Goal: Task Accomplishment & Management: Manage account settings

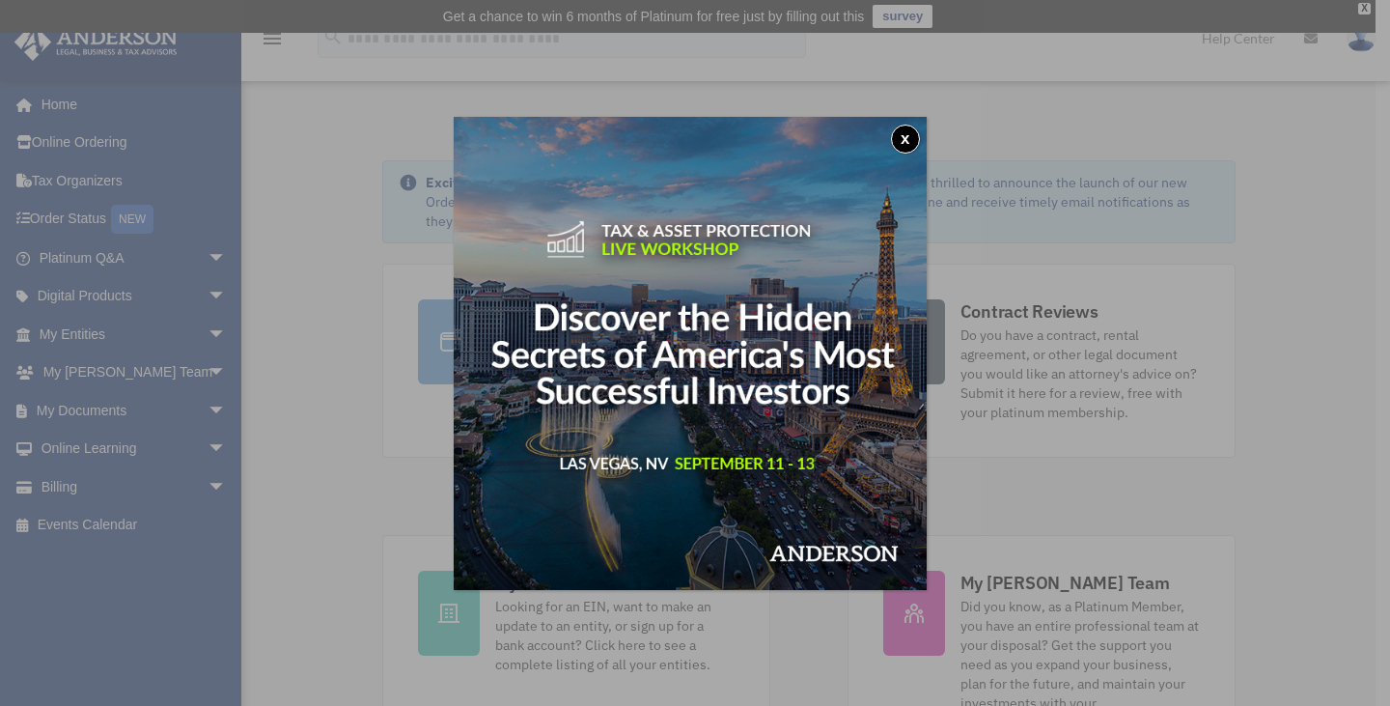
click at [911, 138] on button "x" at bounding box center [905, 139] width 29 height 29
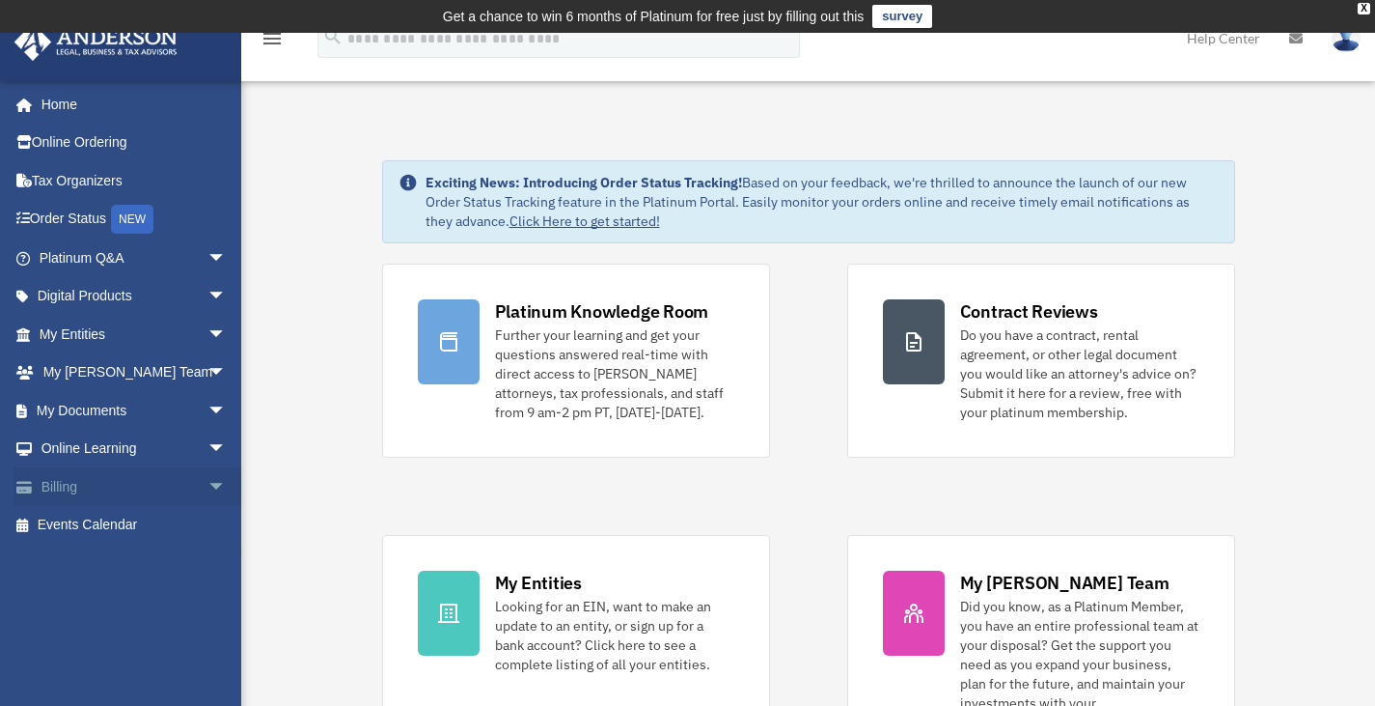
click at [208, 485] on span "arrow_drop_down" at bounding box center [227, 487] width 39 height 40
click at [137, 522] on link "$ Open Invoices" at bounding box center [141, 526] width 229 height 40
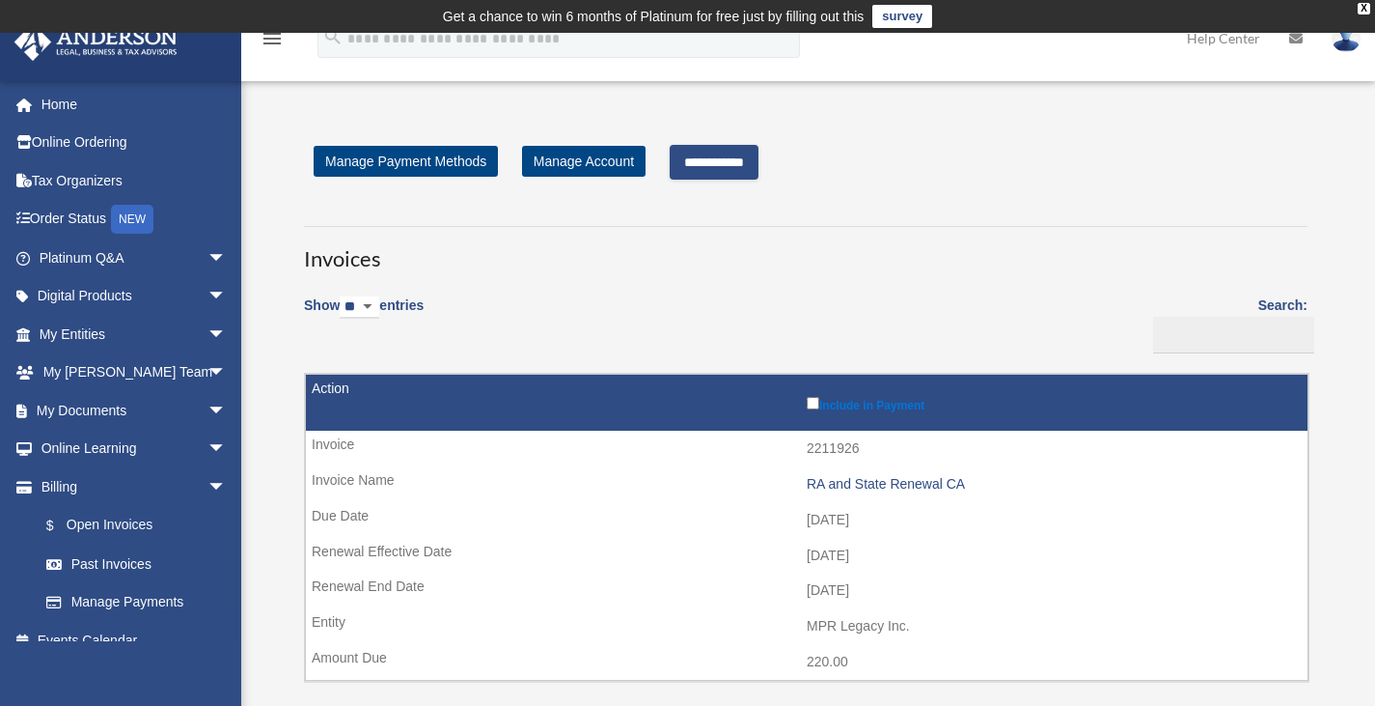
click at [733, 159] on input "**********" at bounding box center [714, 162] width 89 height 35
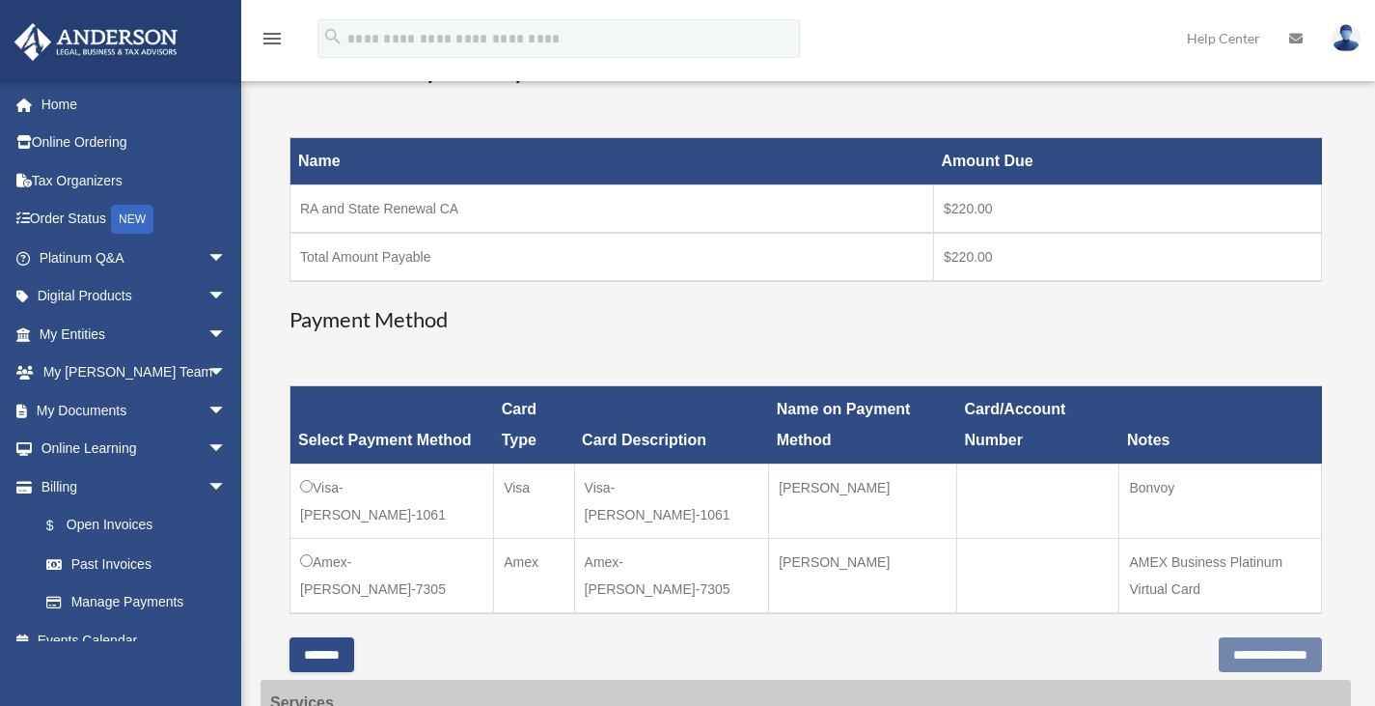
scroll to position [386, 0]
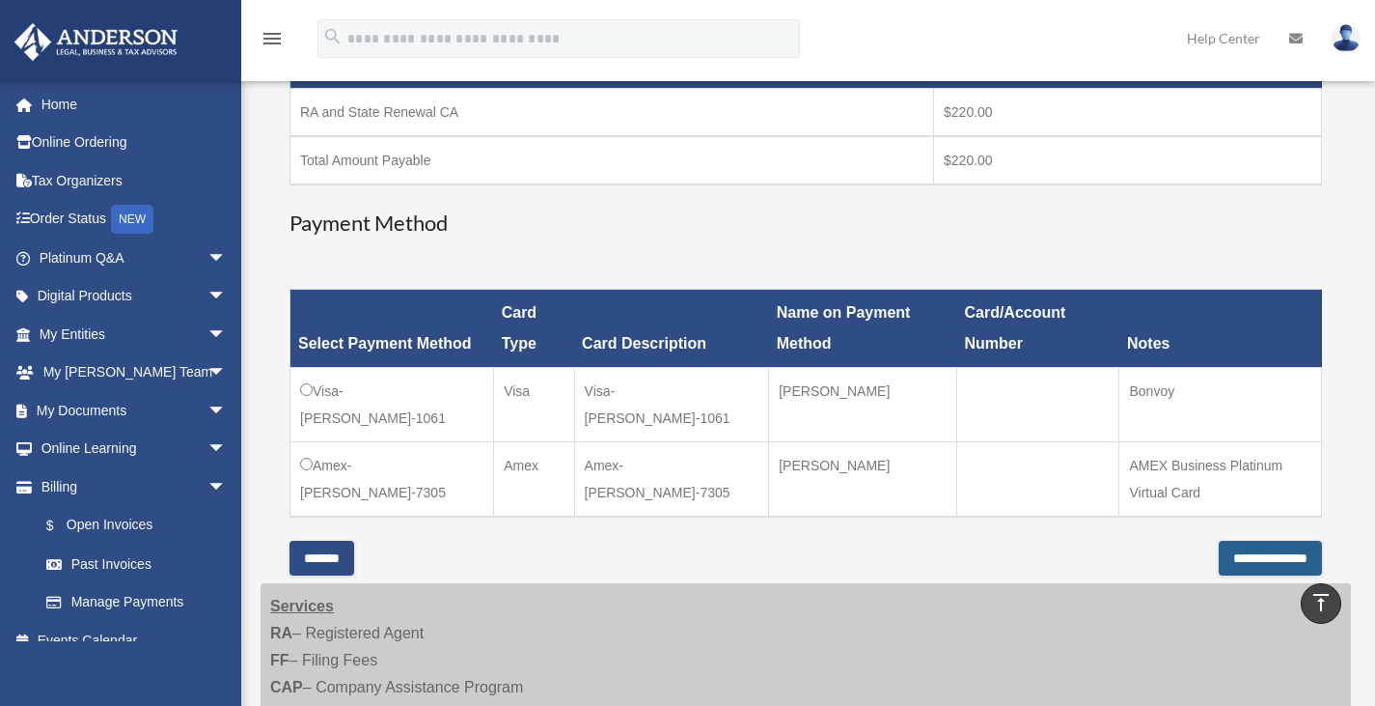
click at [1255, 540] on input "**********" at bounding box center [1270, 557] width 103 height 35
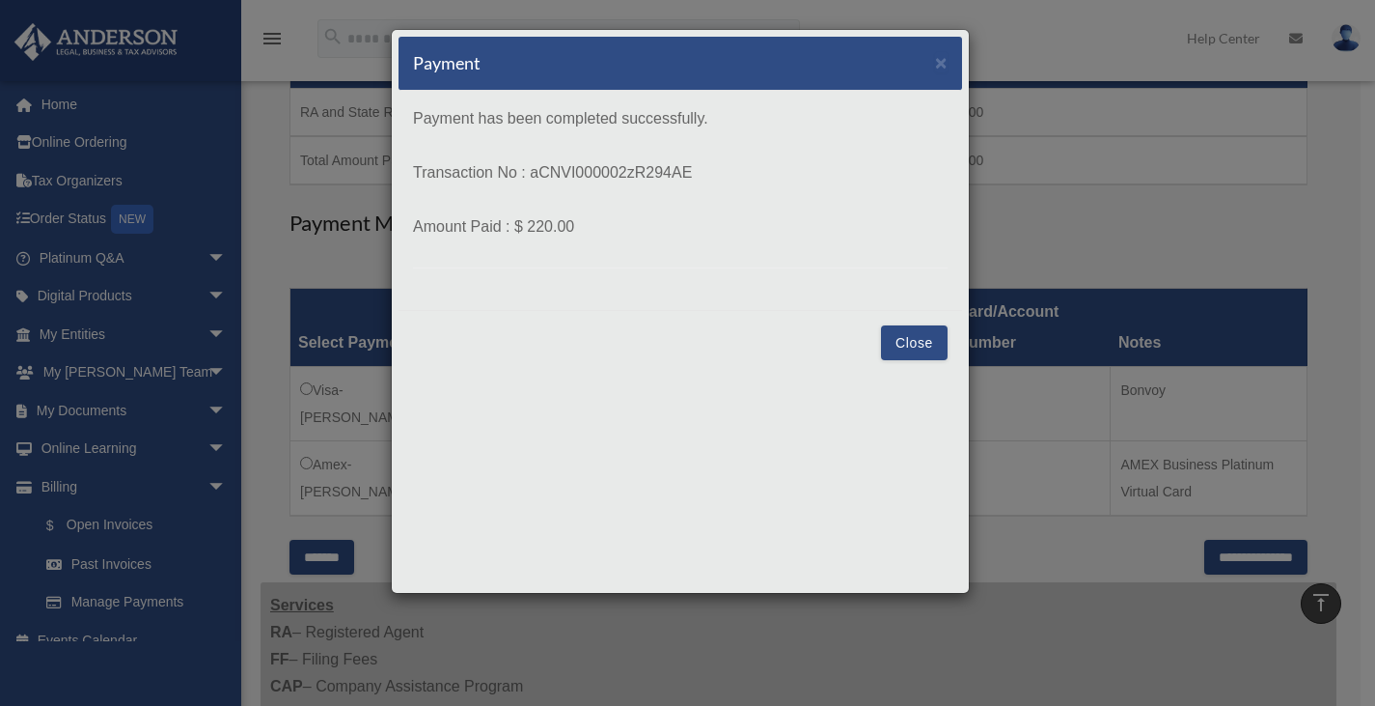
click at [907, 337] on button "Close" at bounding box center [914, 342] width 67 height 35
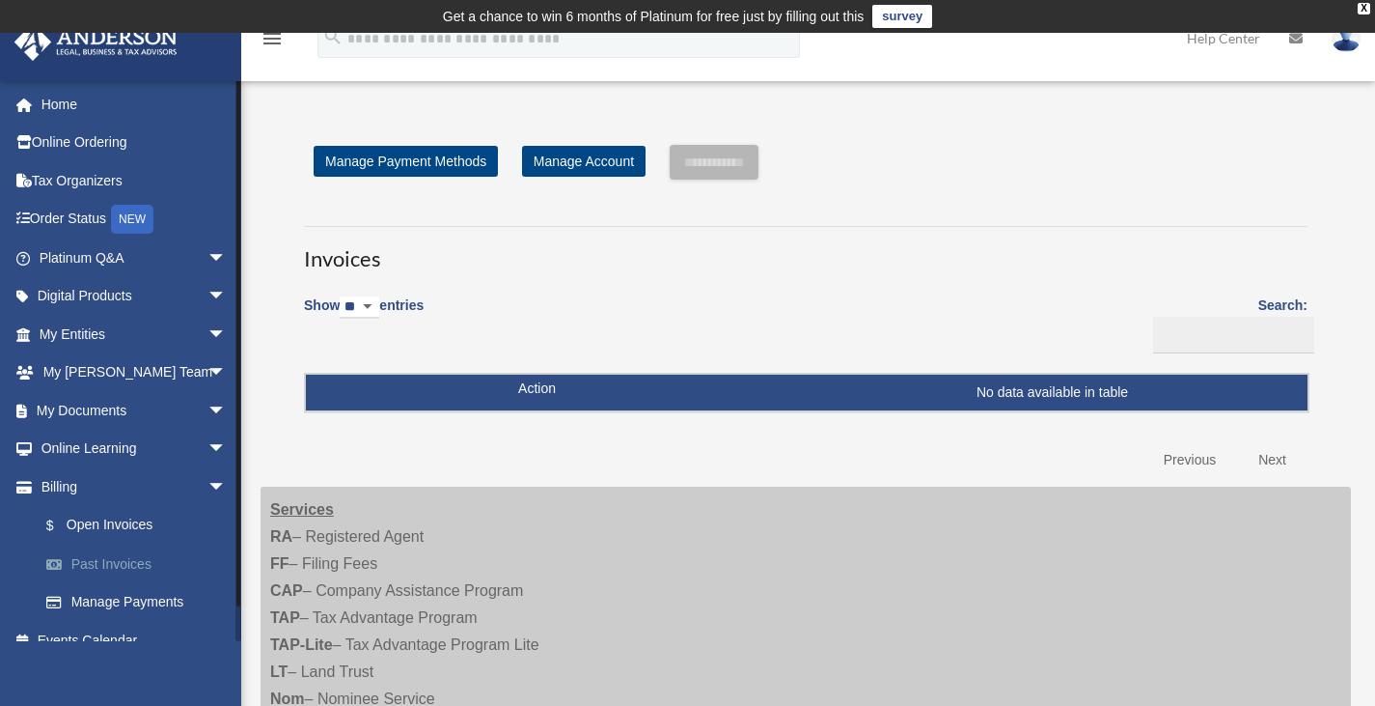
click at [140, 558] on link "Past Invoices" at bounding box center [141, 563] width 229 height 39
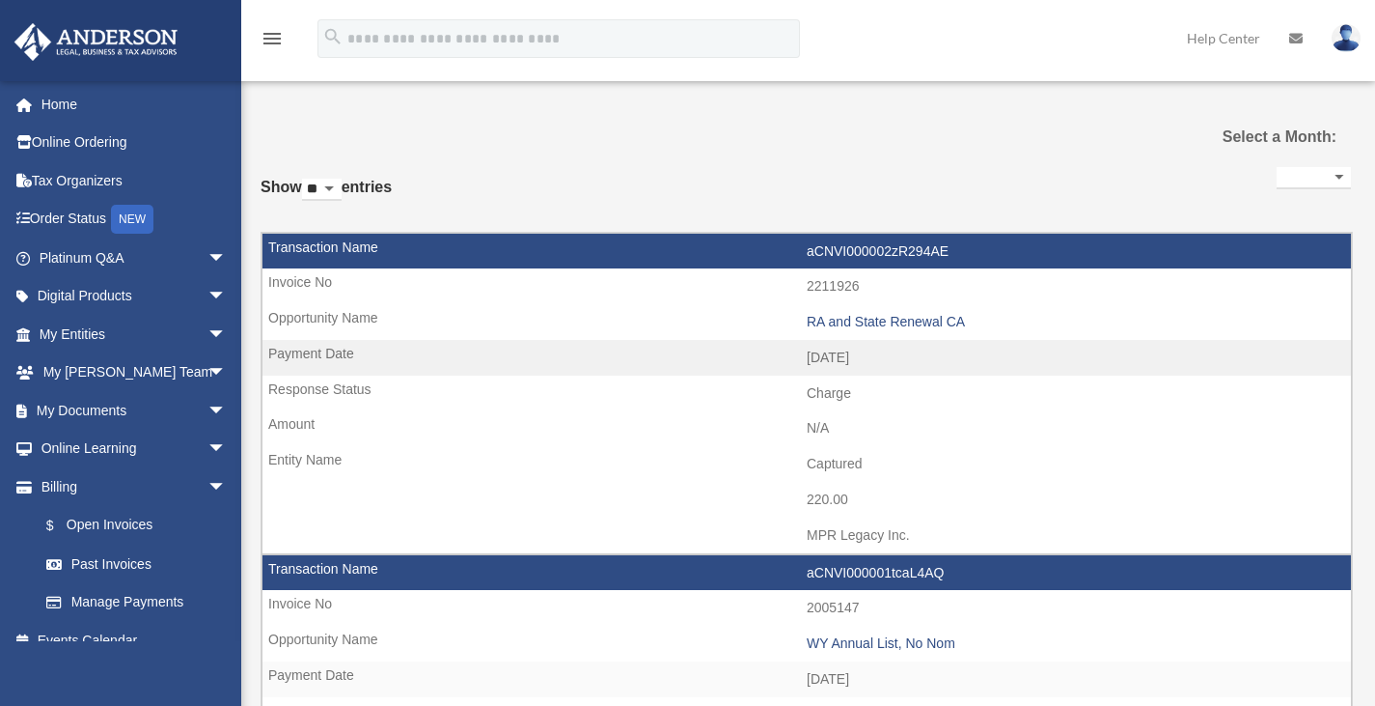
select select
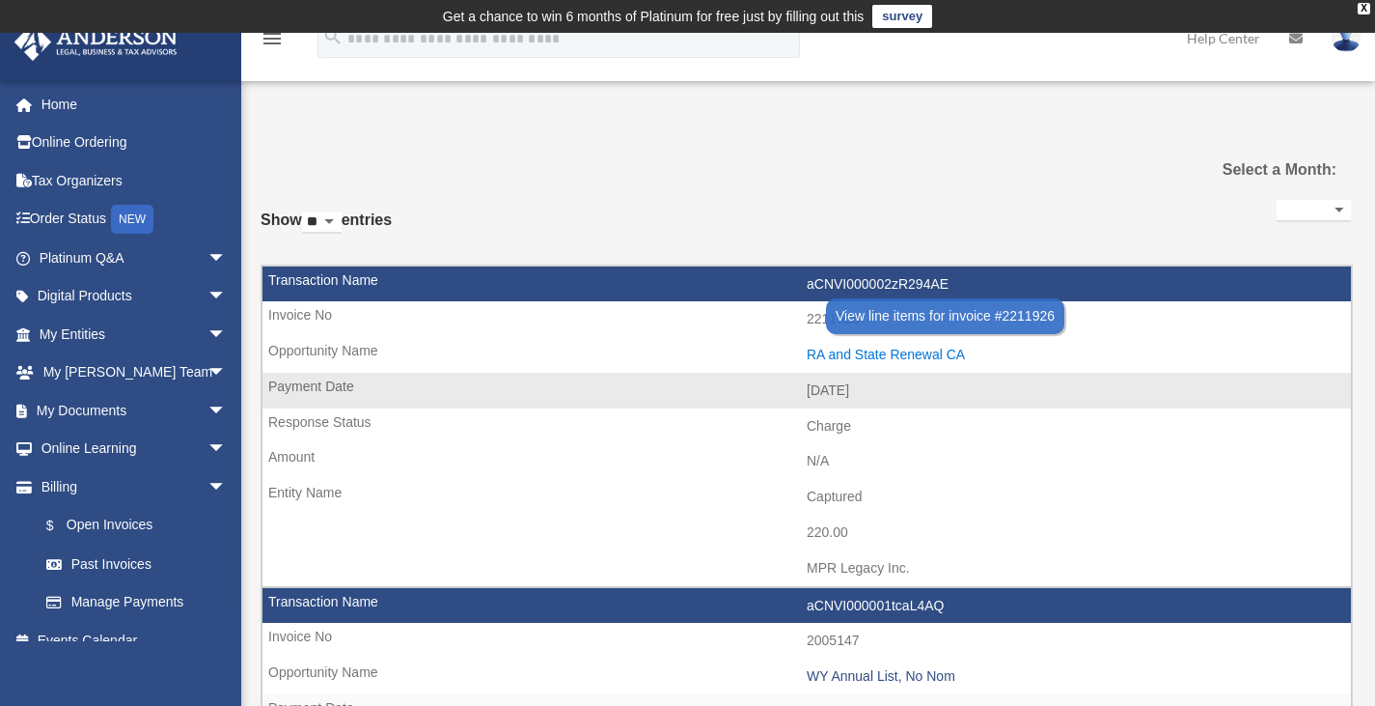
click at [934, 352] on div "RA and State Renewal CA" at bounding box center [1074, 354] width 535 height 16
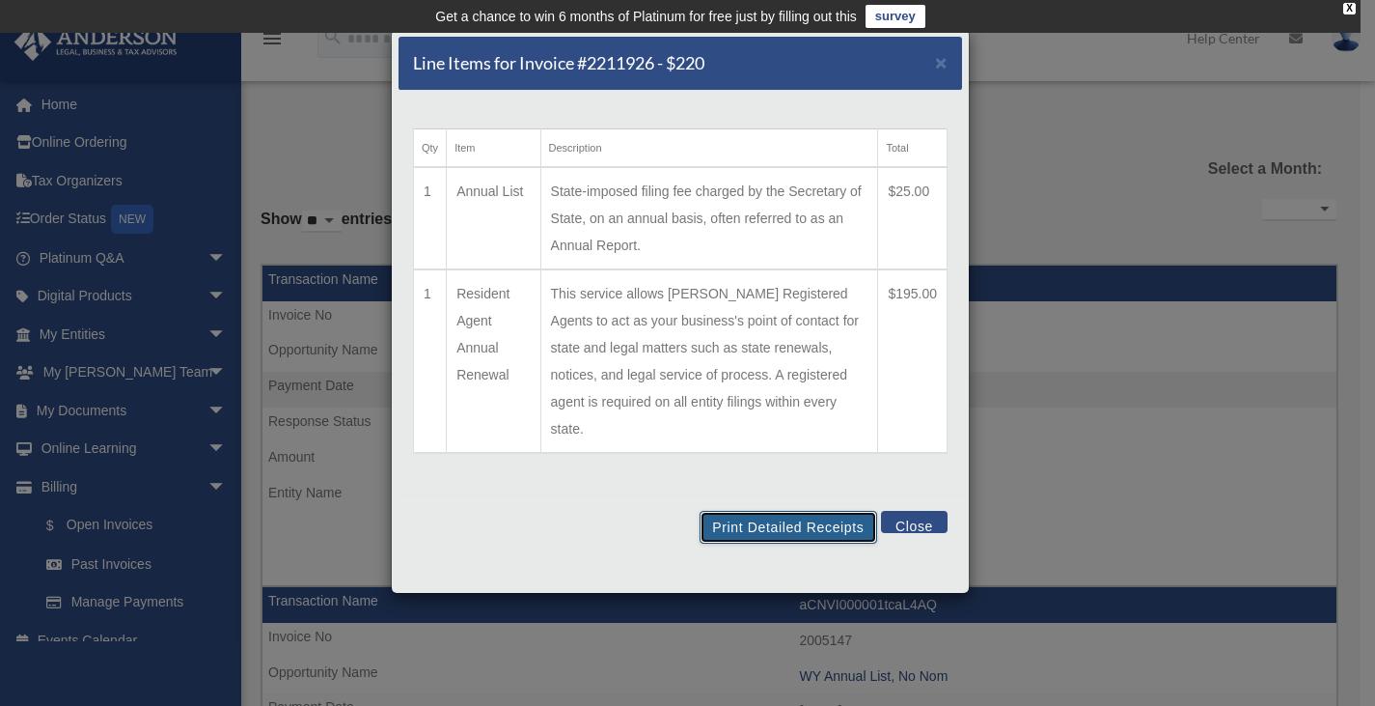
click at [757, 511] on button "Print Detailed Receipts" at bounding box center [788, 527] width 177 height 33
click at [906, 511] on button "Close" at bounding box center [914, 522] width 67 height 22
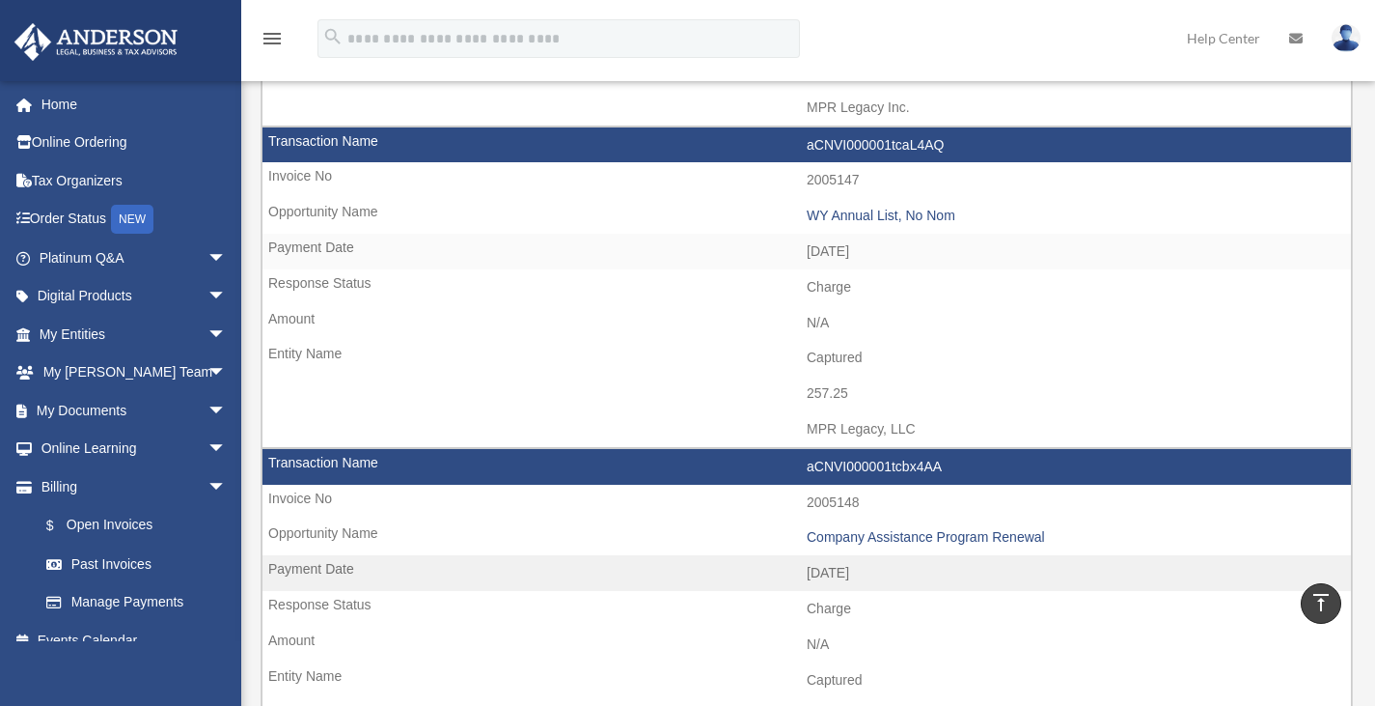
scroll to position [483, 0]
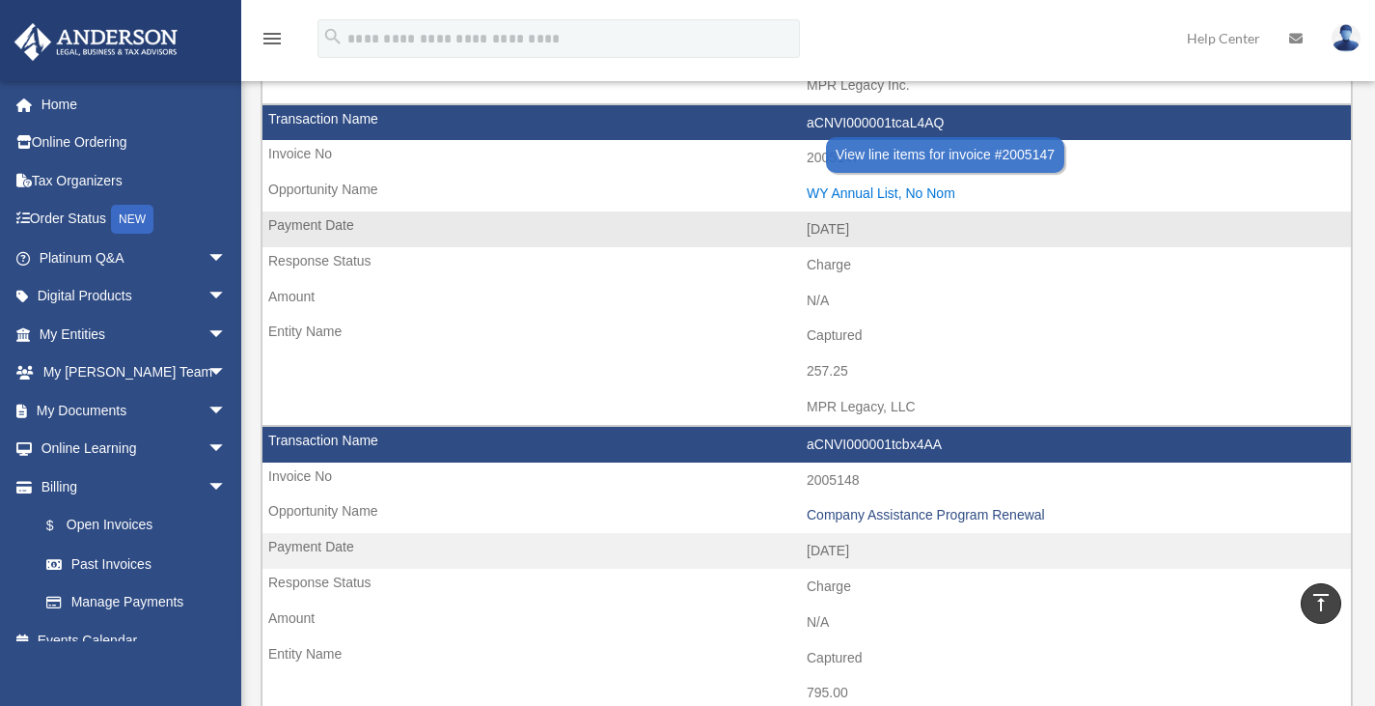
click at [873, 195] on div "WY Annual List, No Nom" at bounding box center [1074, 193] width 535 height 16
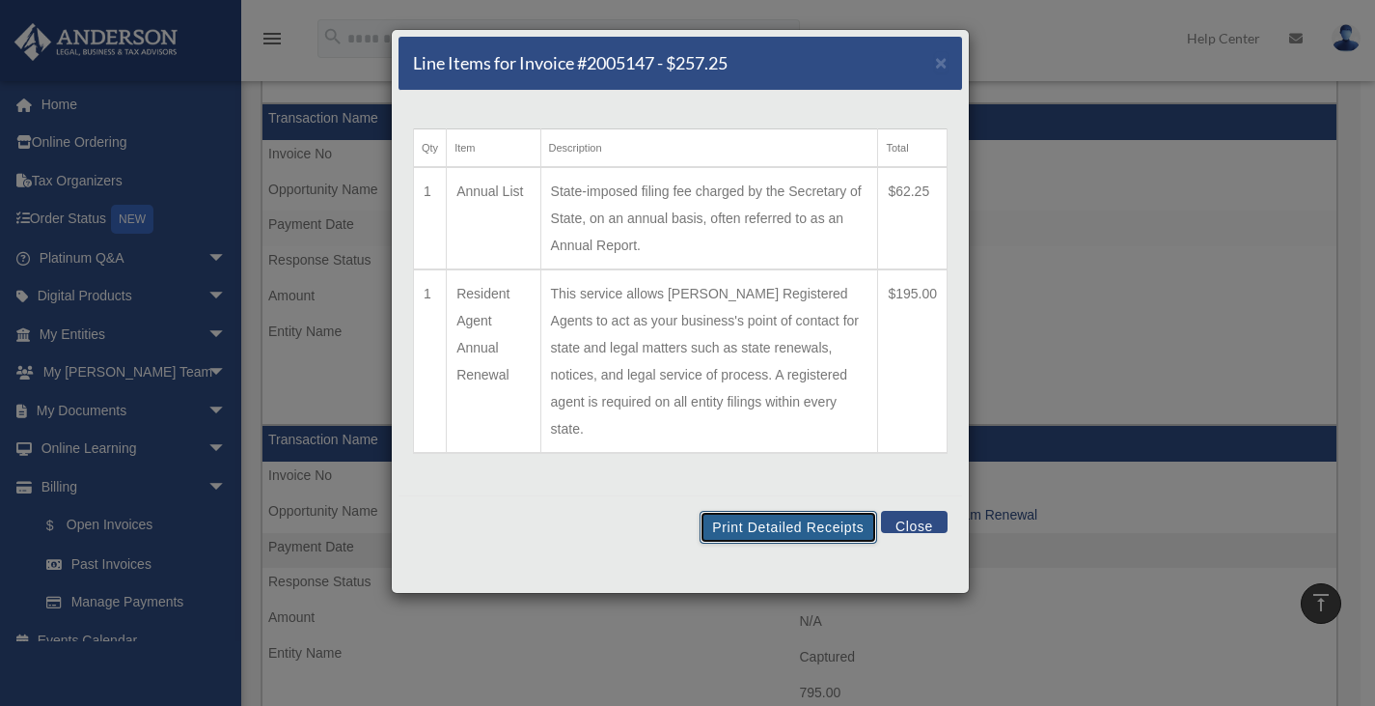
click at [737, 511] on button "Print Detailed Receipts" at bounding box center [788, 527] width 177 height 33
click at [913, 511] on button "Close" at bounding box center [914, 522] width 67 height 22
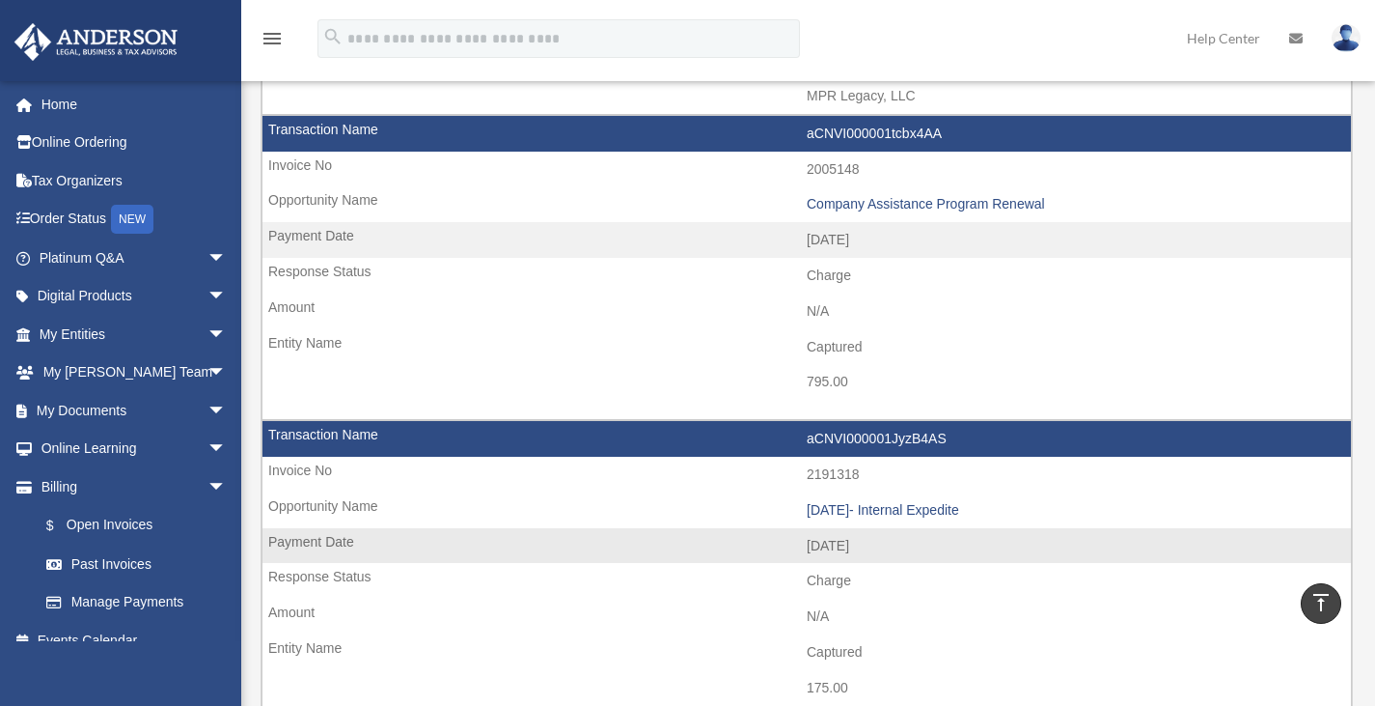
scroll to position [772, 0]
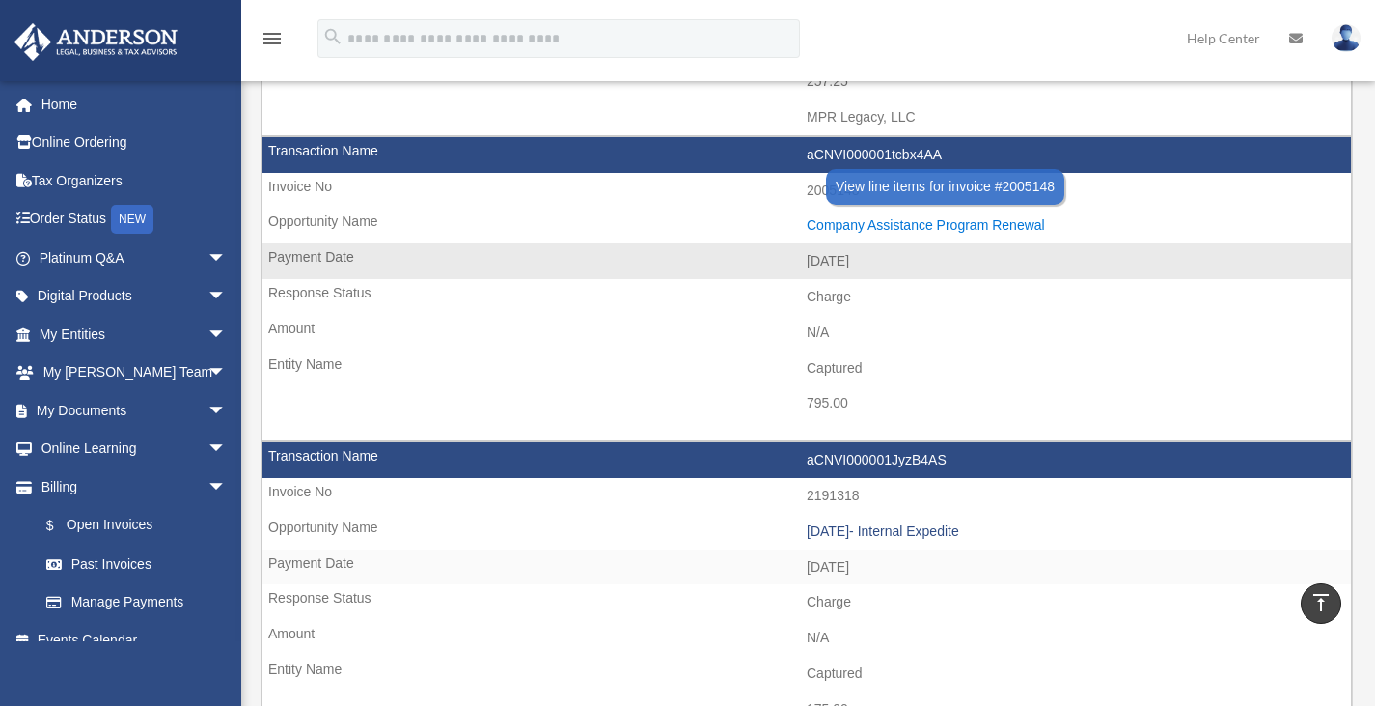
click at [915, 219] on div "Company Assistance Program Renewal" at bounding box center [1074, 225] width 535 height 16
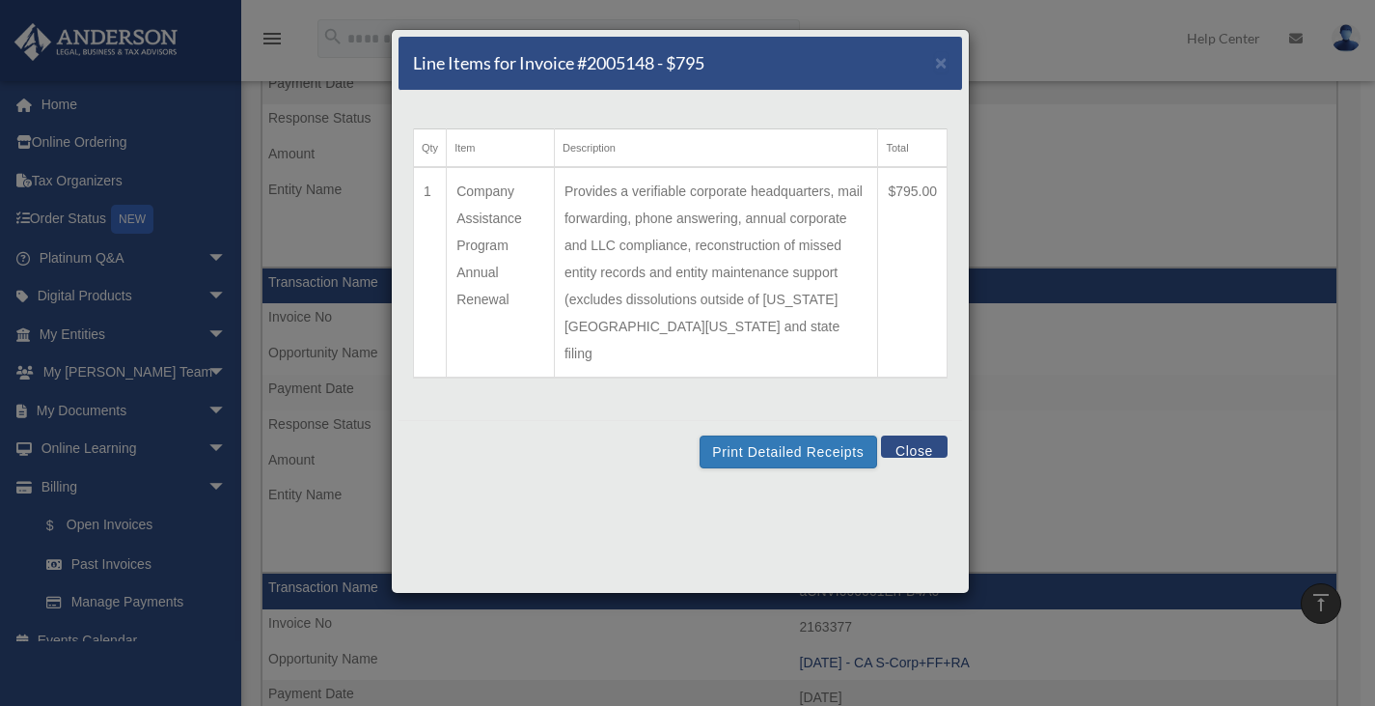
scroll to position [965, 0]
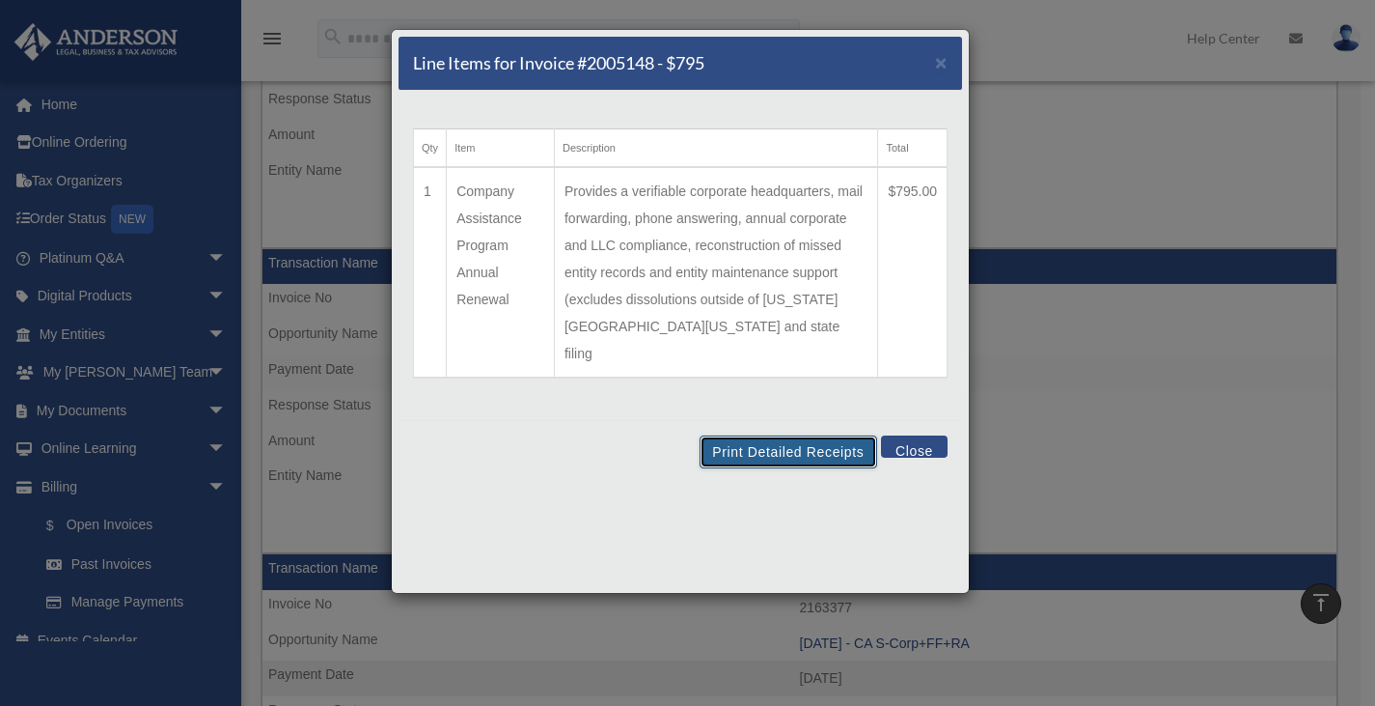
click at [758, 435] on button "Print Detailed Receipts" at bounding box center [788, 451] width 177 height 33
click at [916, 435] on button "Close" at bounding box center [914, 446] width 67 height 22
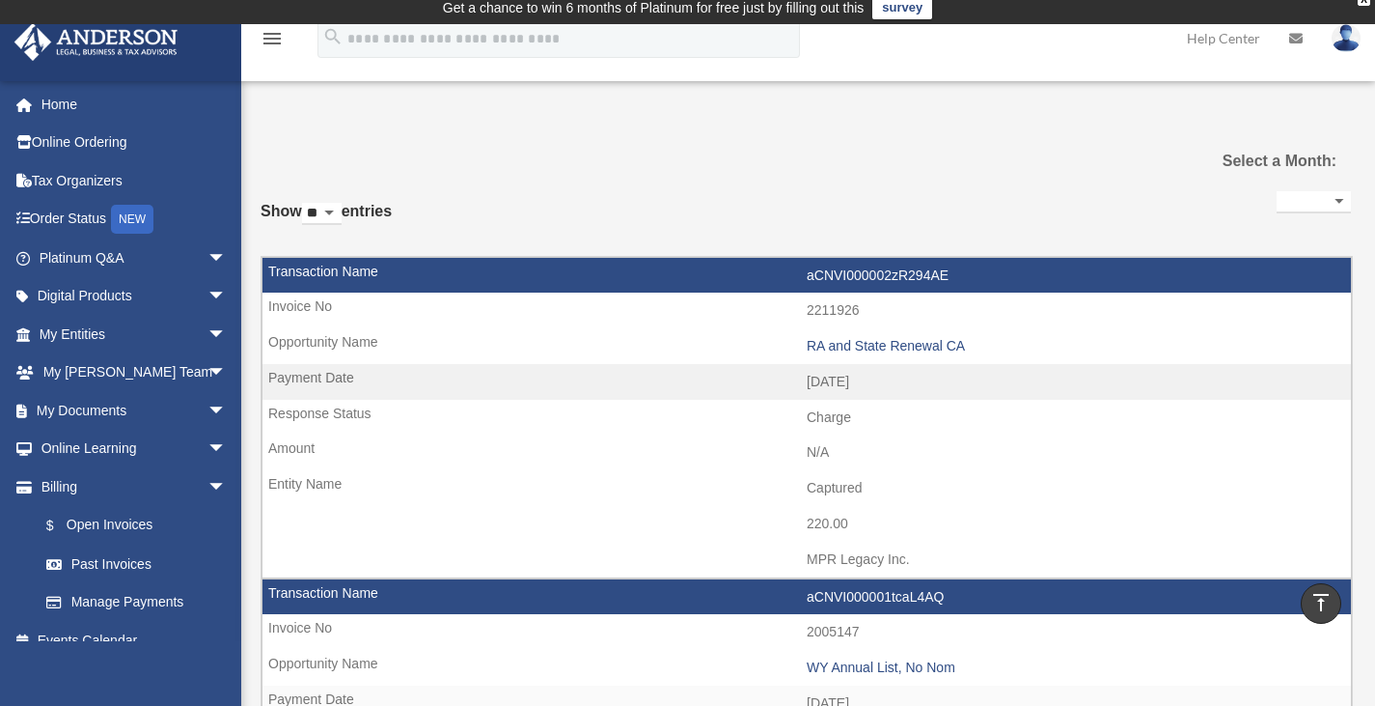
scroll to position [0, 0]
